Goal: Find specific page/section: Find specific page/section

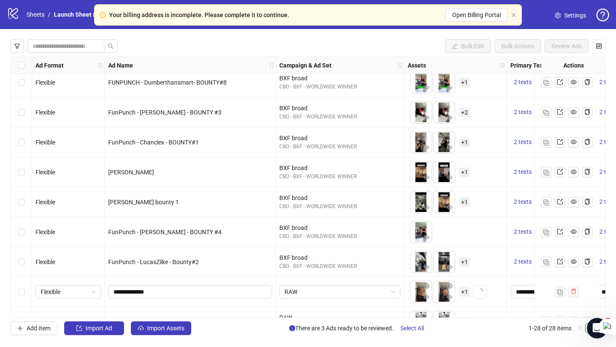
scroll to position [598, 0]
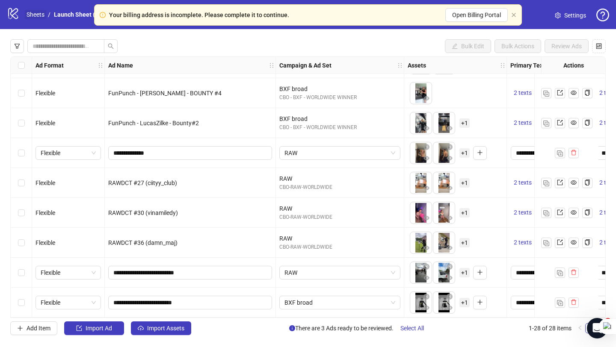
click at [30, 13] on link "Sheets" at bounding box center [35, 14] width 21 height 9
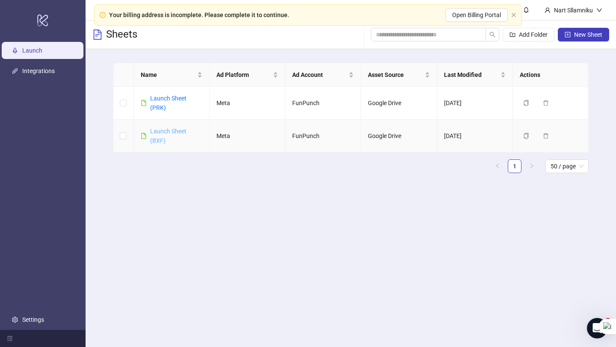
click at [161, 129] on link "Launch Sheet (BXF)" at bounding box center [168, 136] width 36 height 16
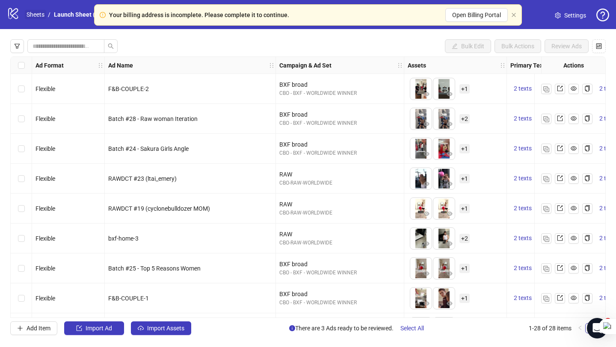
click at [36, 14] on link "Sheets" at bounding box center [35, 14] width 21 height 9
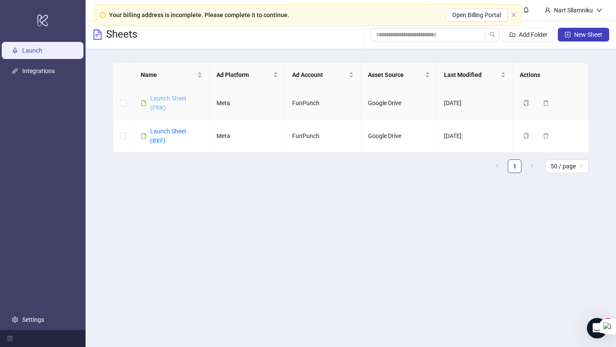
click at [162, 101] on link "Launch Sheet (PRK)" at bounding box center [168, 103] width 36 height 16
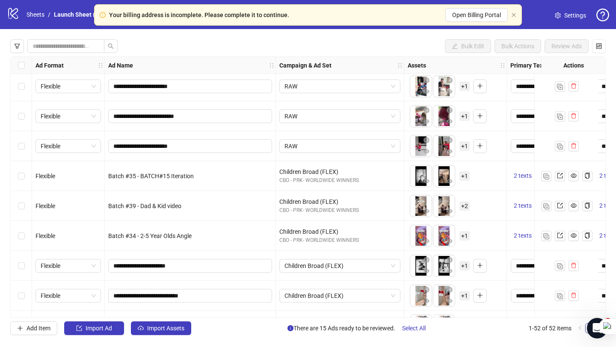
scroll to position [1317, 0]
